Goal: Task Accomplishment & Management: Manage account settings

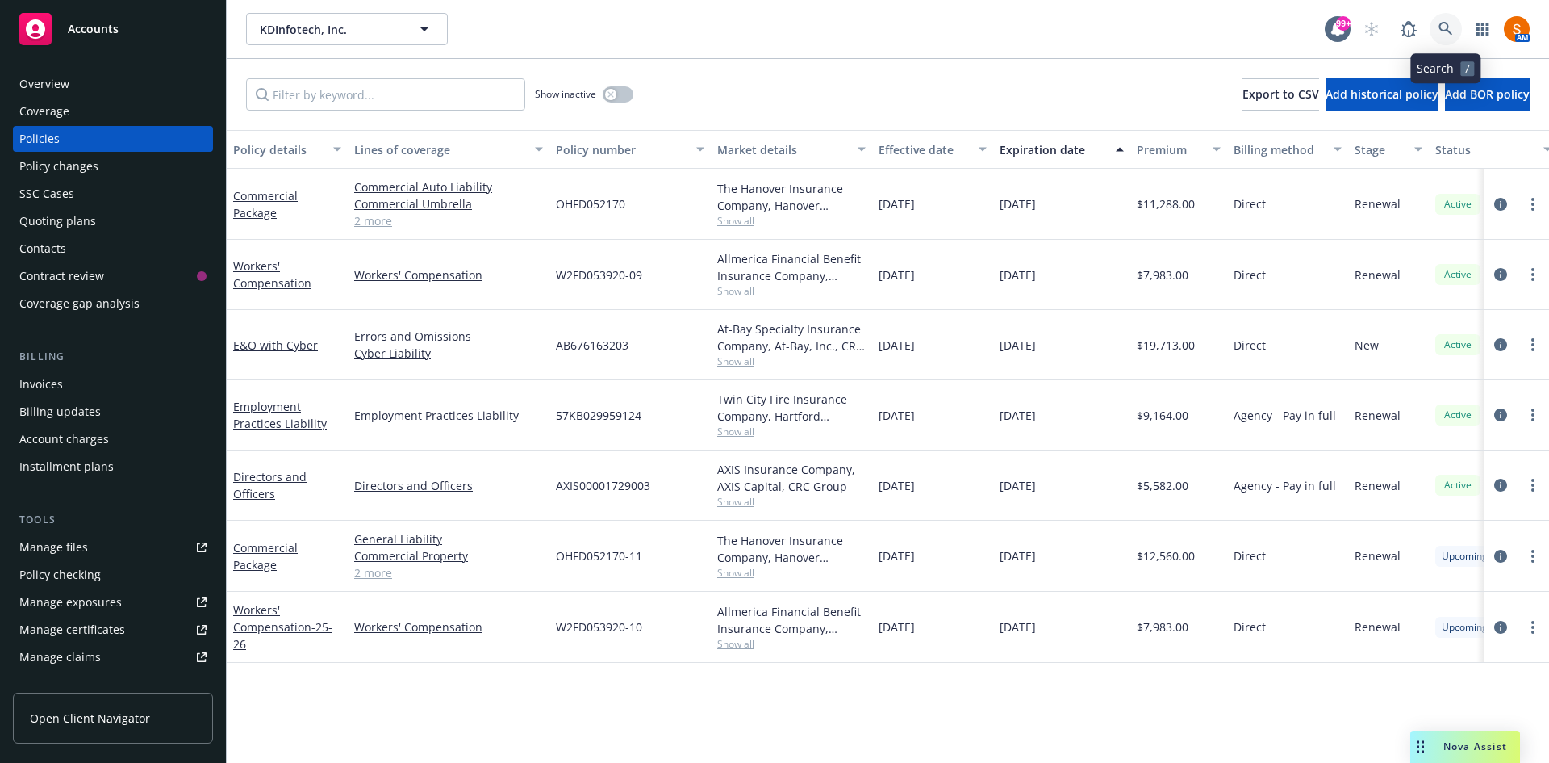
click at [1442, 37] on link at bounding box center [1446, 29] width 32 height 32
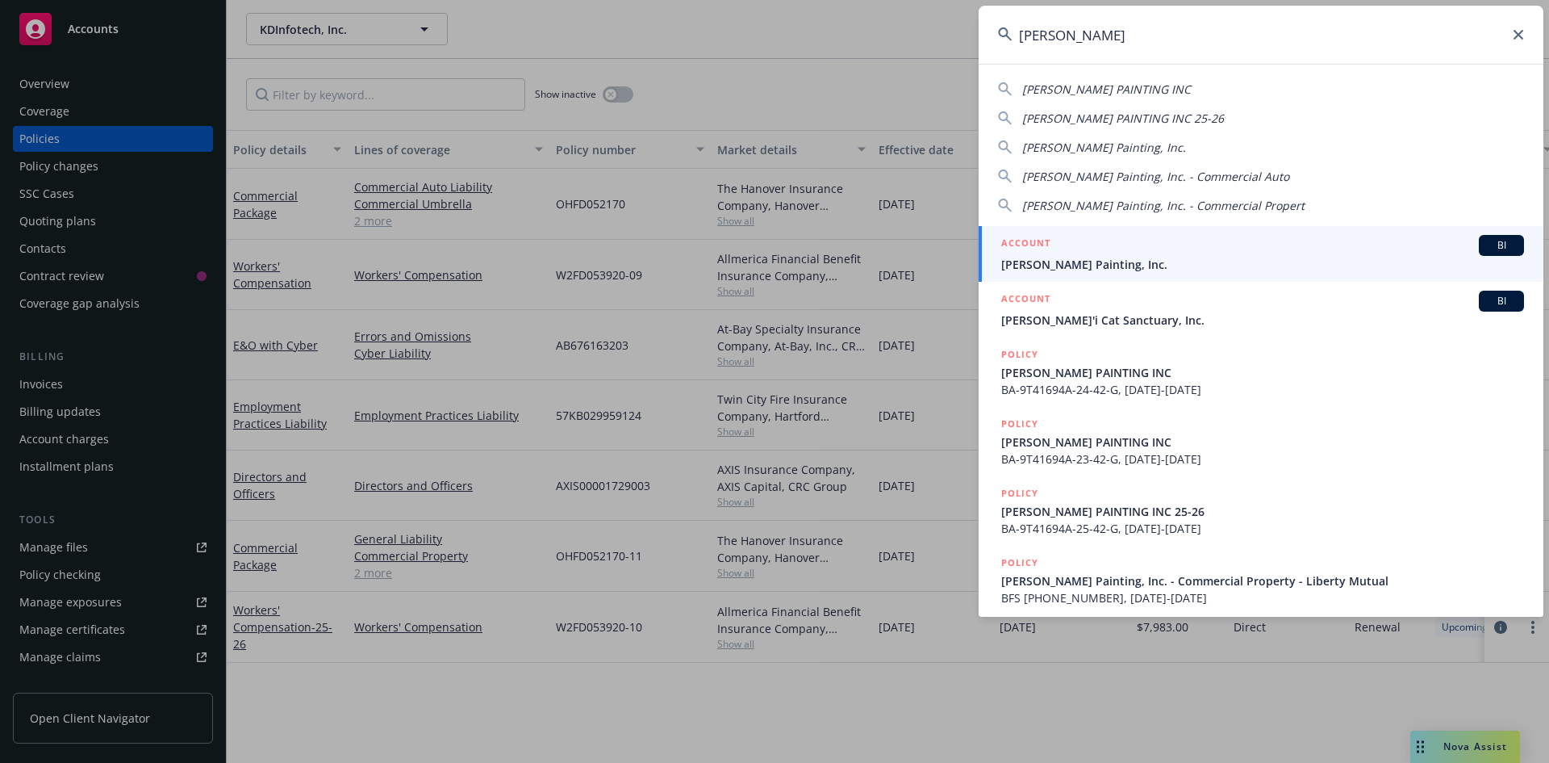
type input "[PERSON_NAME]"
click at [1116, 253] on div "ACCOUNT BI" at bounding box center [1262, 245] width 523 height 21
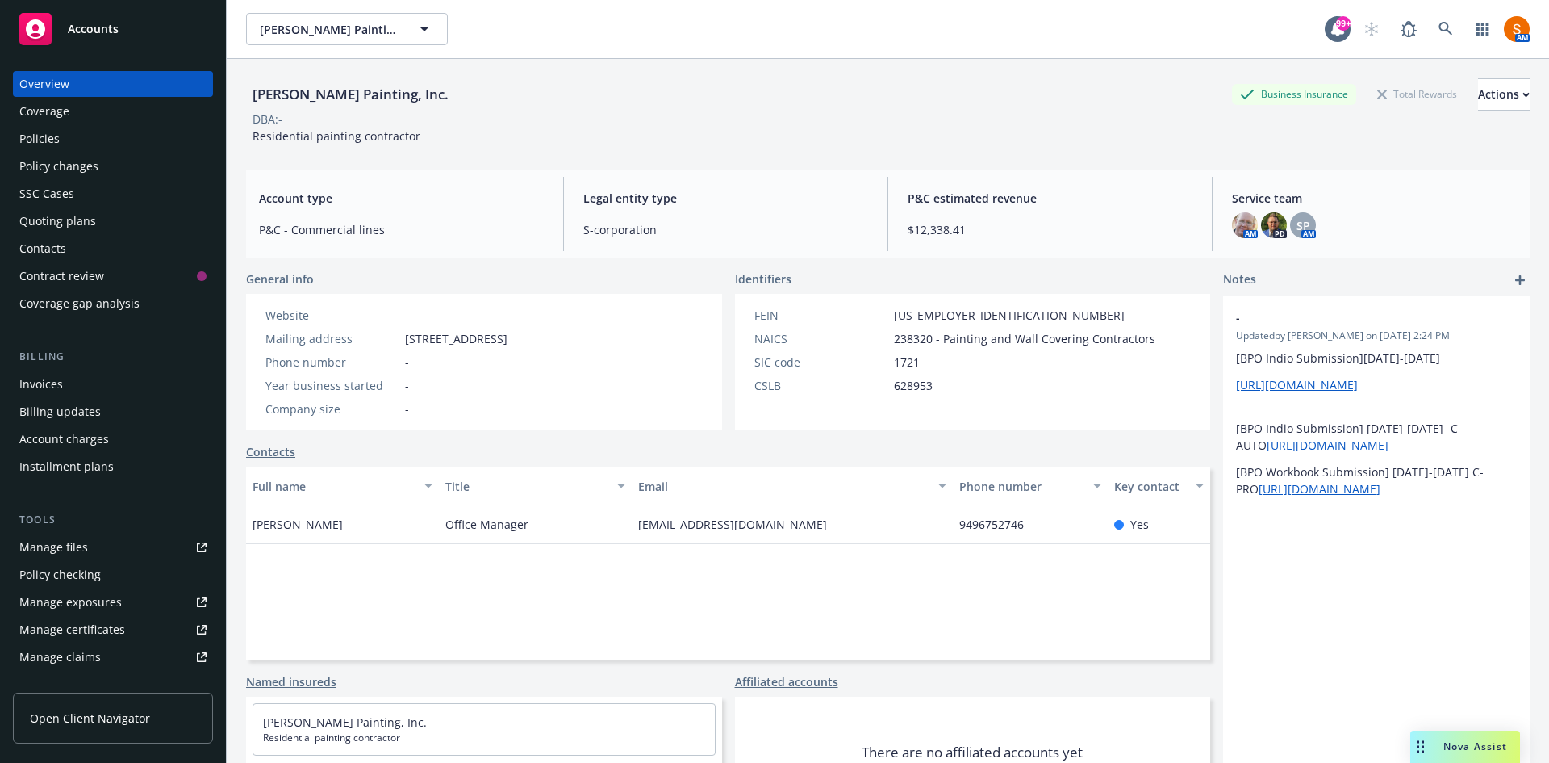
click at [101, 136] on div "Policies" at bounding box center [112, 139] width 187 height 26
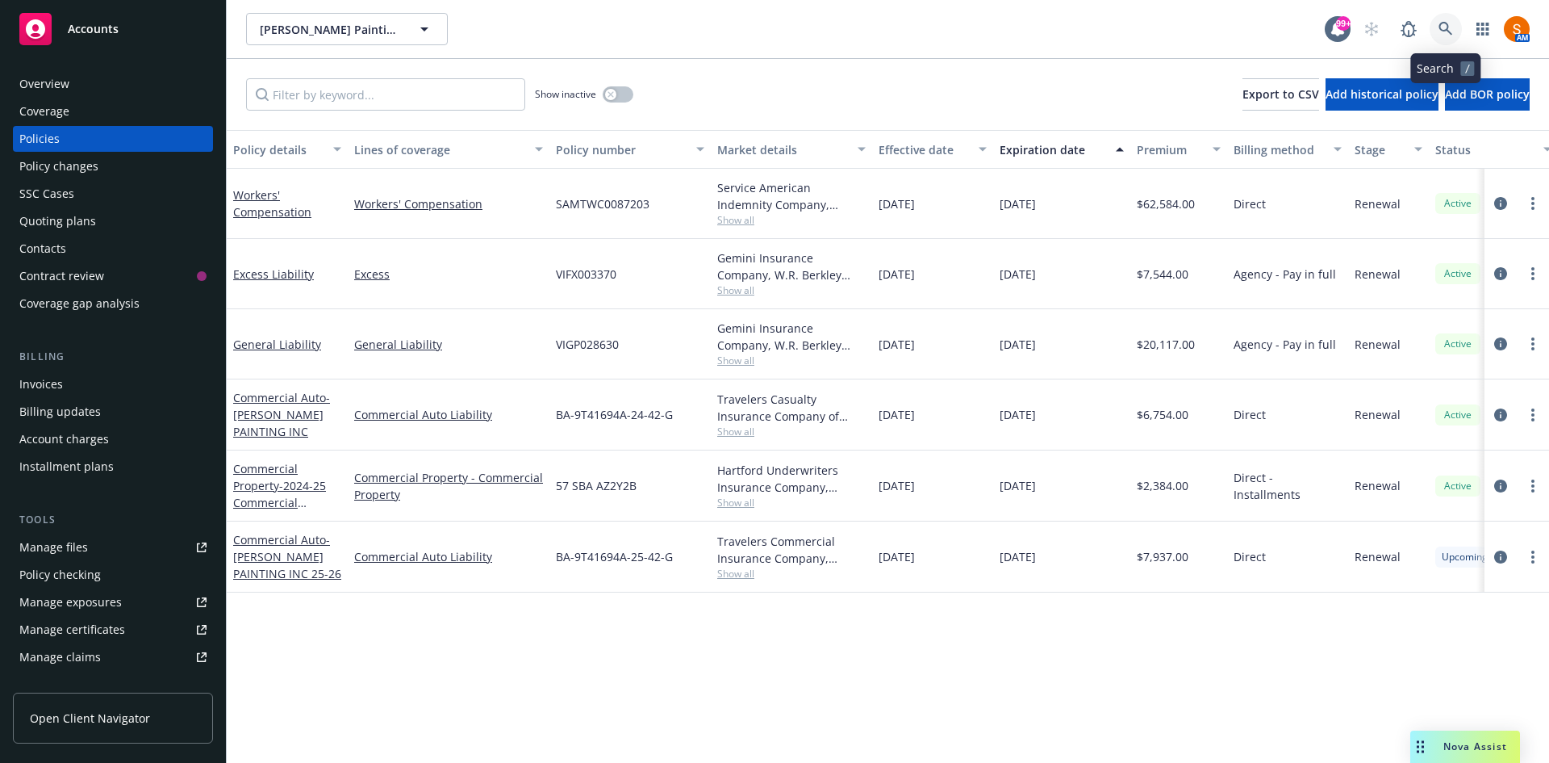
click at [1446, 27] on icon at bounding box center [1446, 29] width 15 height 15
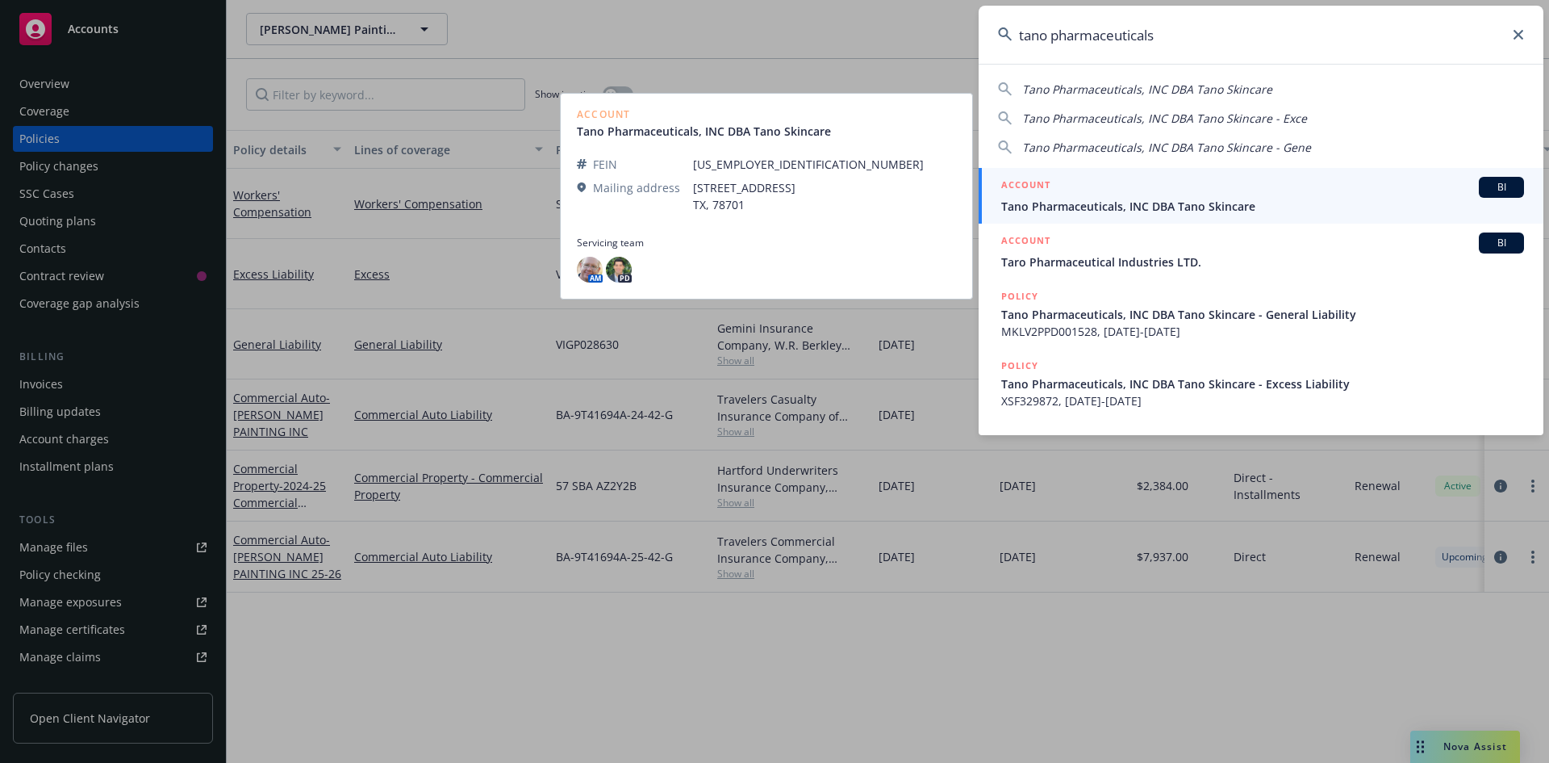
type input "tano pharmaceuticals"
click at [1085, 214] on span "Tano Pharmaceuticals, INC DBA Tano Skincare" at bounding box center [1262, 206] width 523 height 17
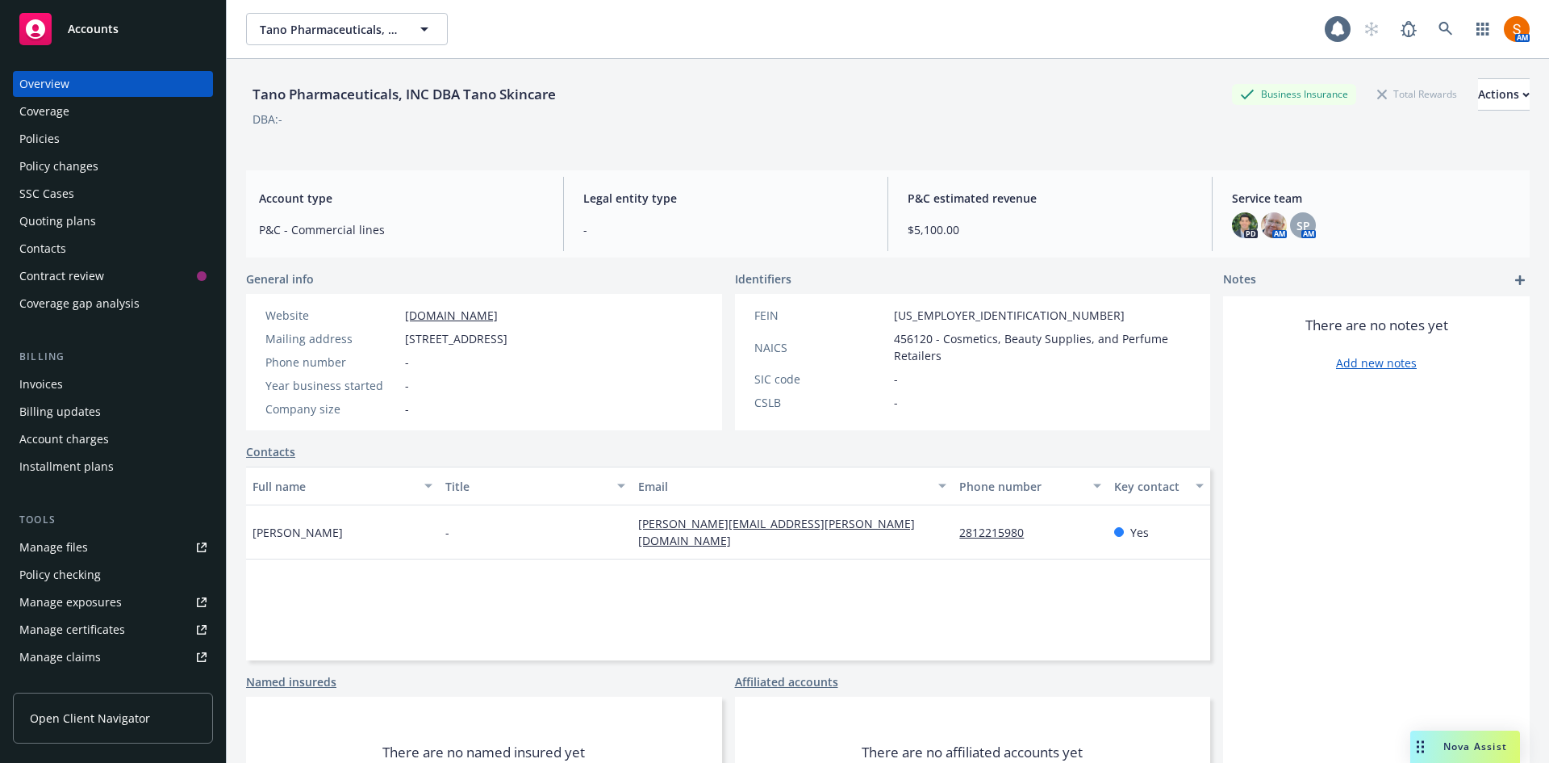
click at [139, 136] on div "Policies" at bounding box center [112, 139] width 187 height 26
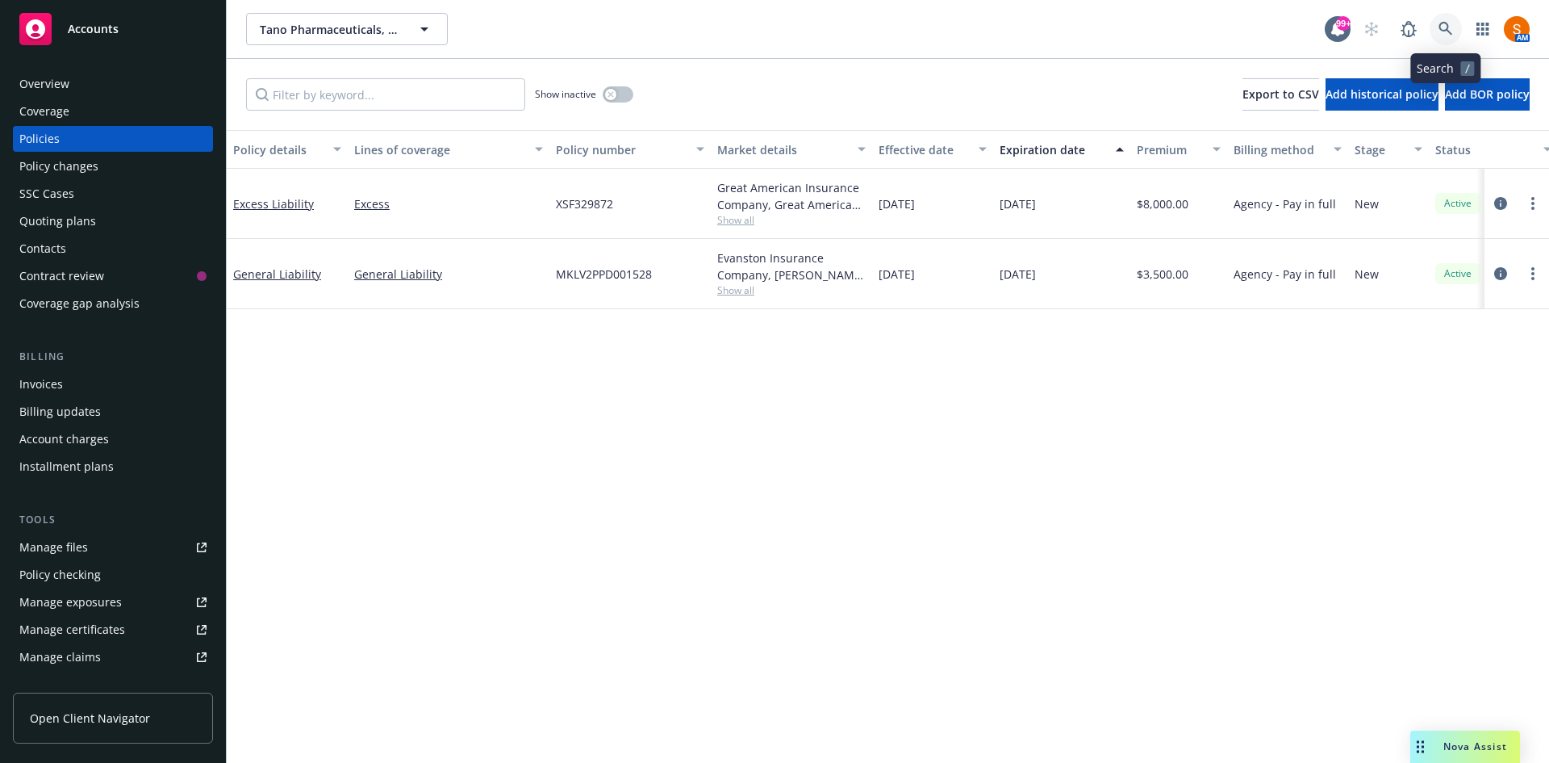
click at [1446, 27] on icon at bounding box center [1446, 29] width 15 height 15
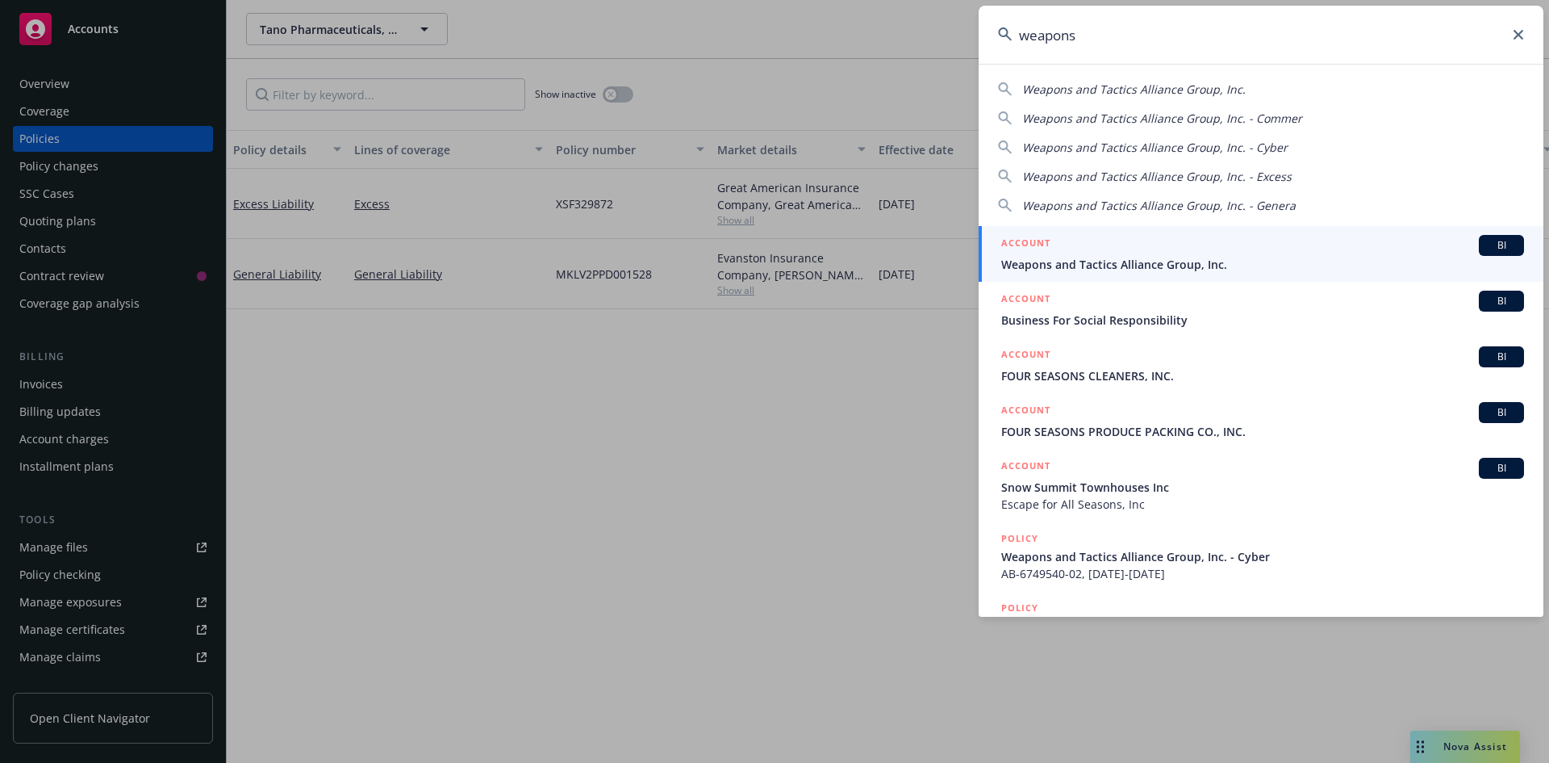
type input "weapons"
click at [1152, 272] on span "Weapons and Tactics Alliance Group, Inc." at bounding box center [1262, 264] width 523 height 17
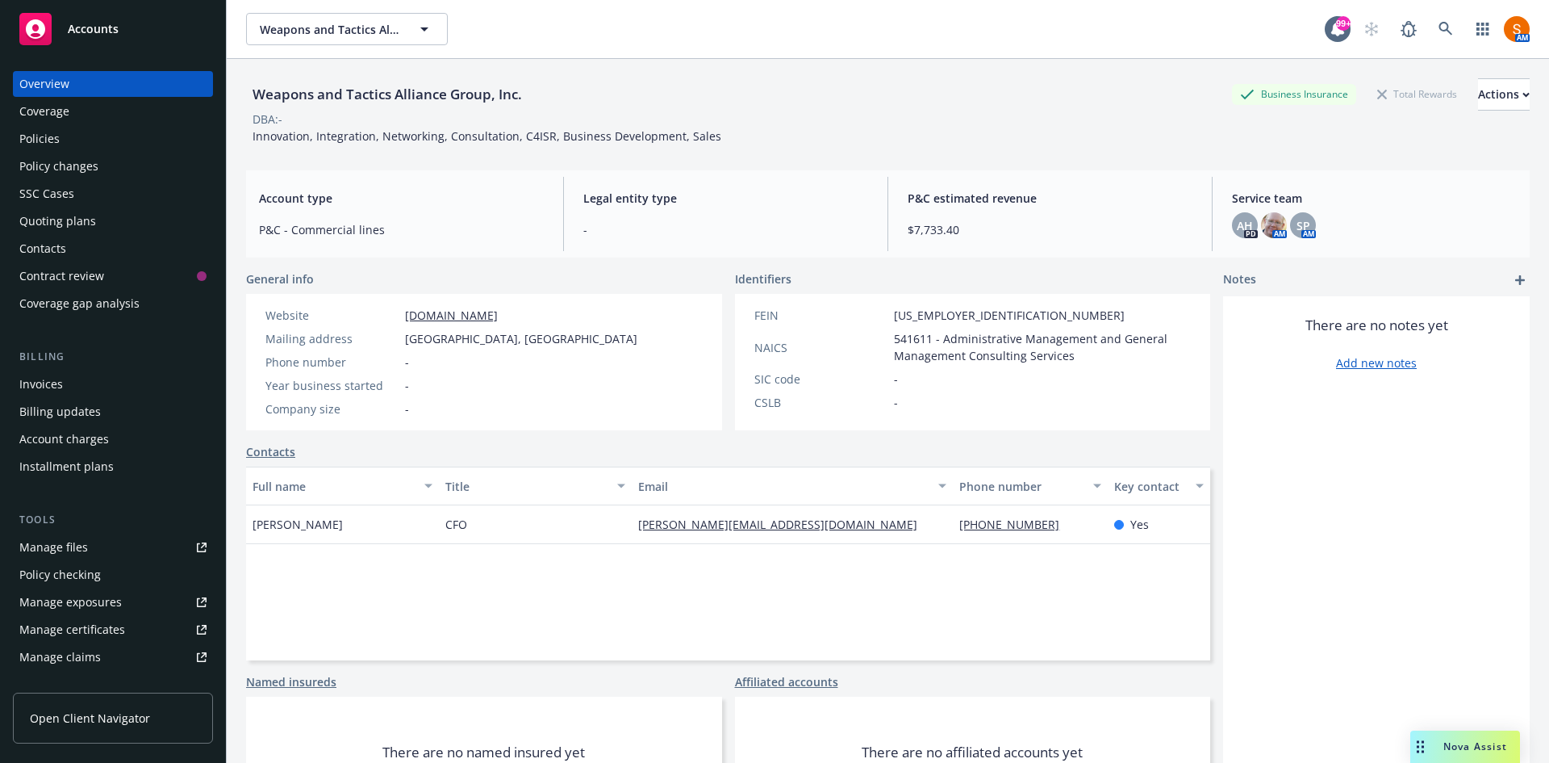
click at [83, 138] on div "Policies" at bounding box center [112, 139] width 187 height 26
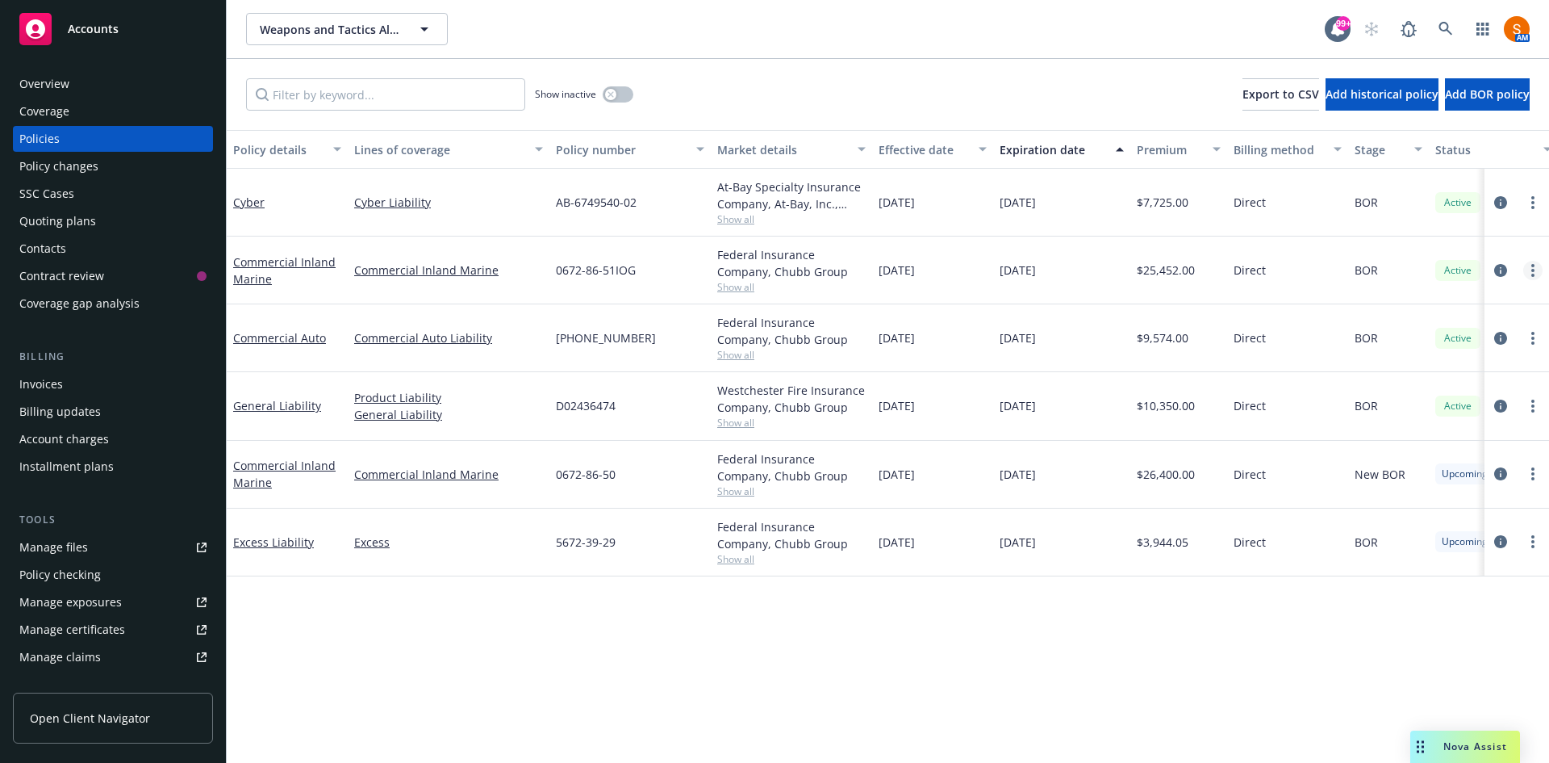
click at [1538, 268] on link "more" at bounding box center [1532, 270] width 19 height 19
click at [1244, 333] on span "Direct" at bounding box center [1250, 337] width 32 height 17
click at [1530, 336] on link "more" at bounding box center [1532, 337] width 19 height 19
click at [1485, 403] on link "Renew with incumbent" at bounding box center [1447, 403] width 190 height 32
select select "12"
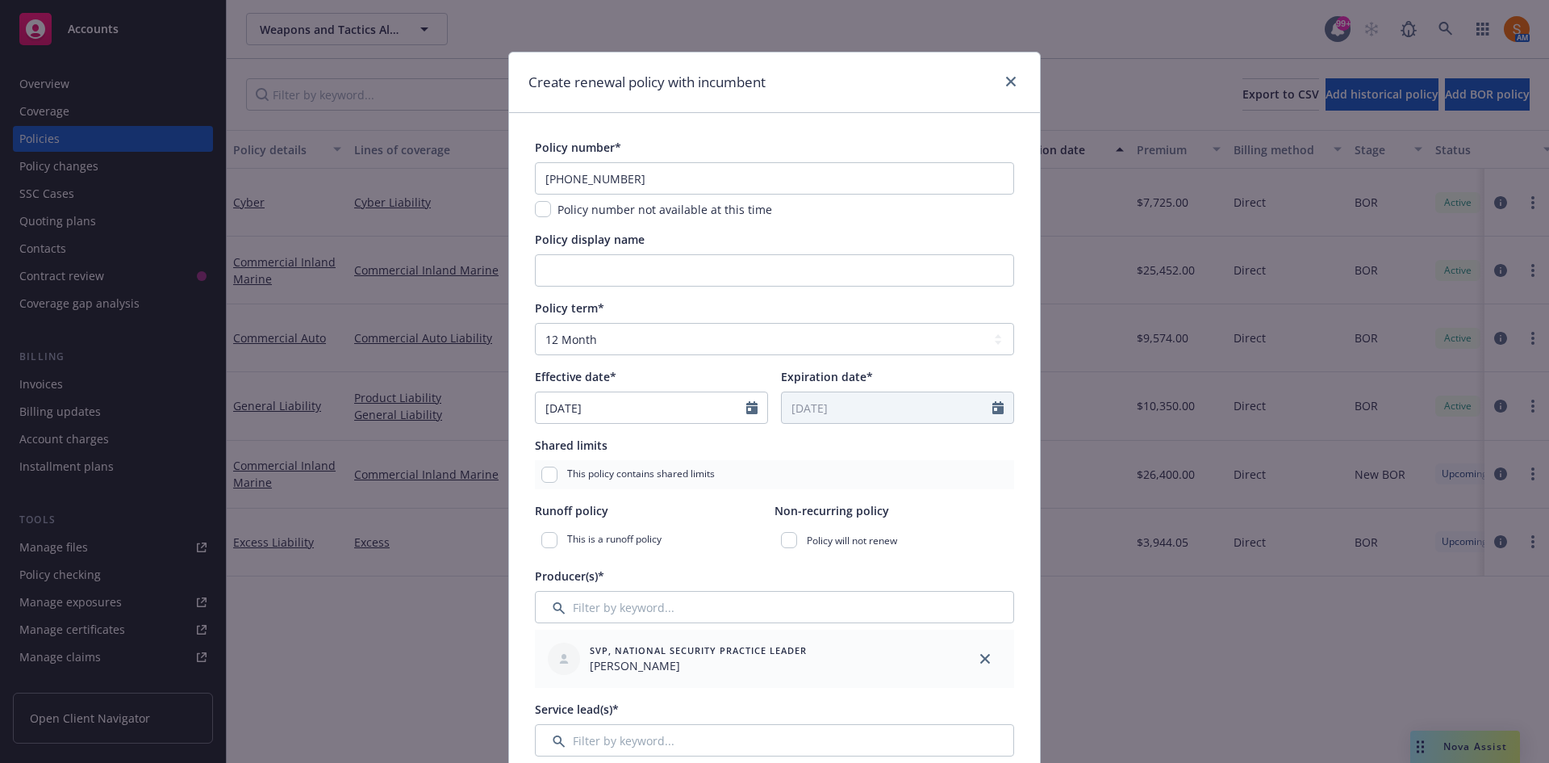
click at [995, 73] on div at bounding box center [1008, 82] width 26 height 21
click at [1006, 80] on icon "close" at bounding box center [1011, 82] width 10 height 10
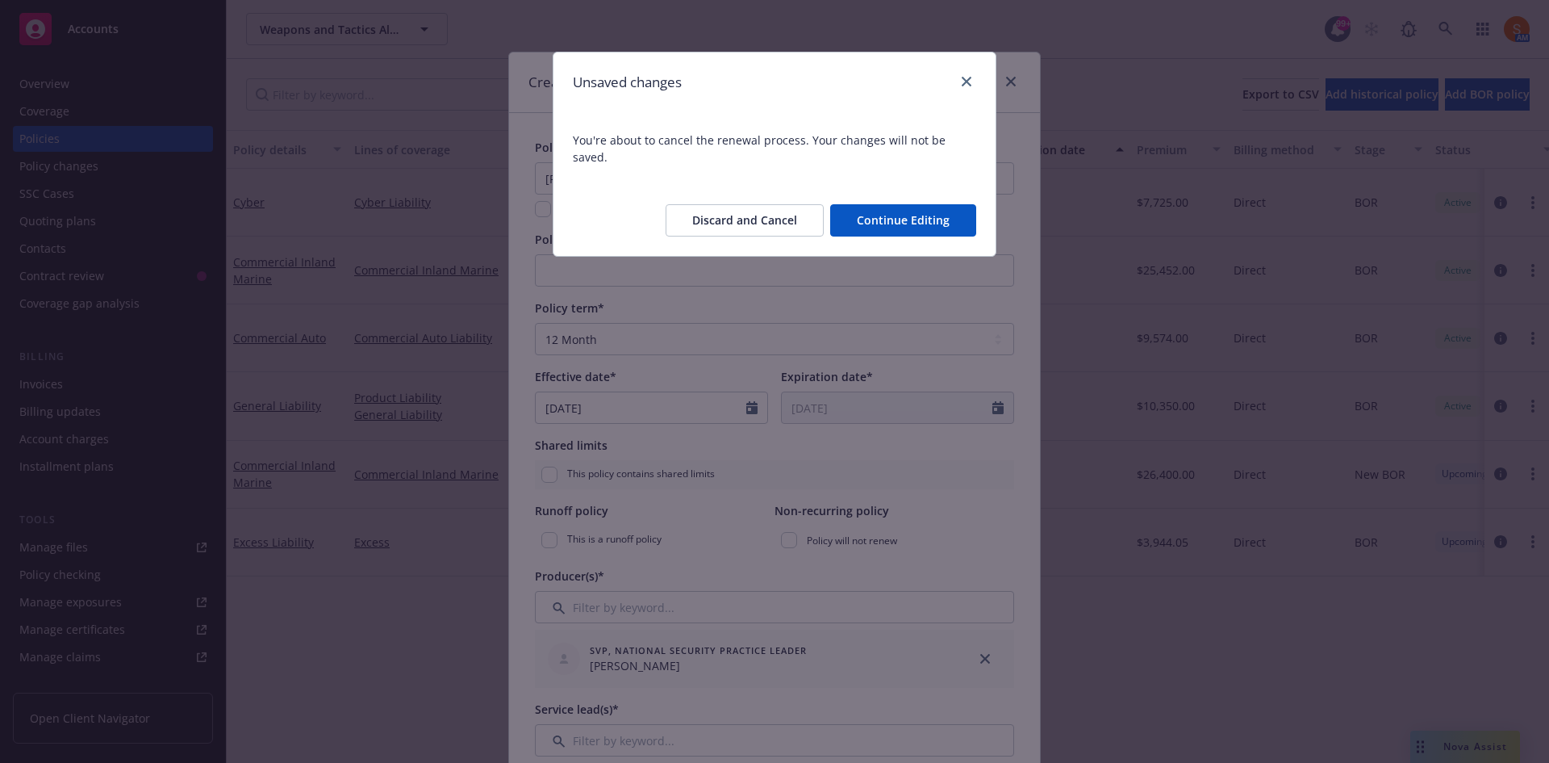
click at [747, 210] on button "Discard and Cancel" at bounding box center [745, 220] width 158 height 32
